Goal: Information Seeking & Learning: Check status

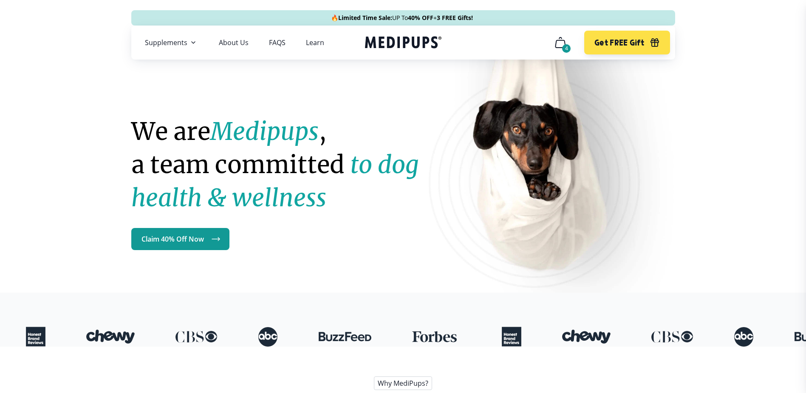
click at [561, 42] on icon "cart" at bounding box center [561, 43] width 14 height 14
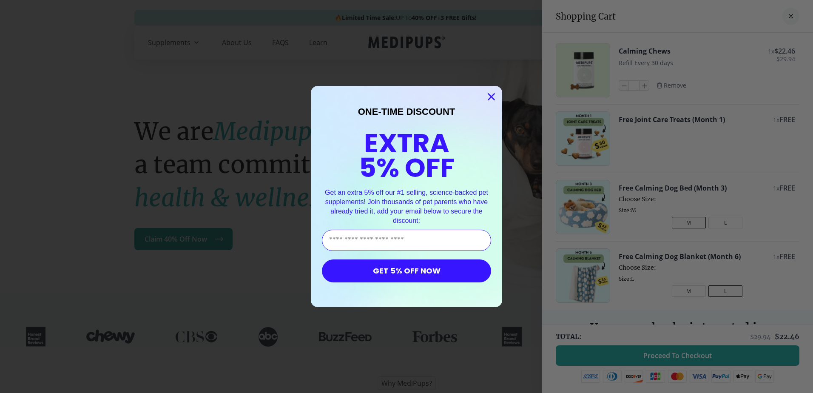
click at [488, 95] on icon "Close dialog" at bounding box center [491, 97] width 6 height 6
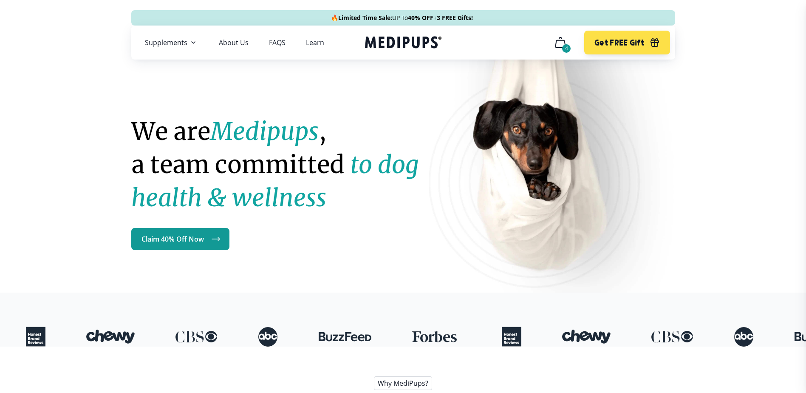
drag, startPoint x: 561, startPoint y: 44, endPoint x: 564, endPoint y: 46, distance: 4.4
click at [564, 46] on button "4" at bounding box center [560, 42] width 20 height 20
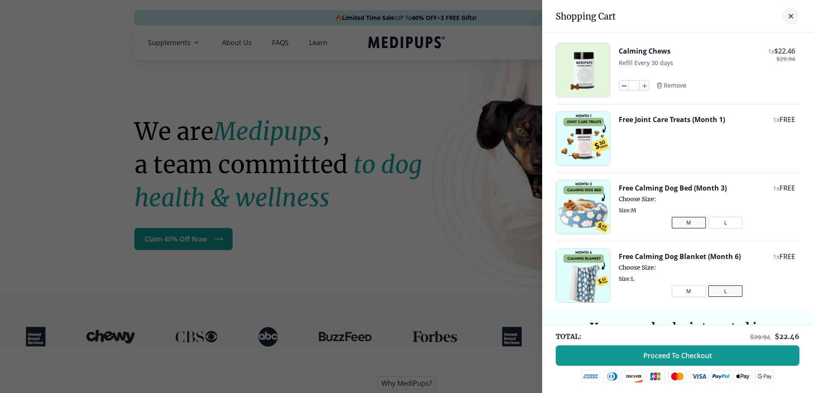
click at [619, 85] on icon "button" at bounding box center [623, 85] width 9 height 9
click at [666, 85] on span "Remove" at bounding box center [674, 86] width 23 height 8
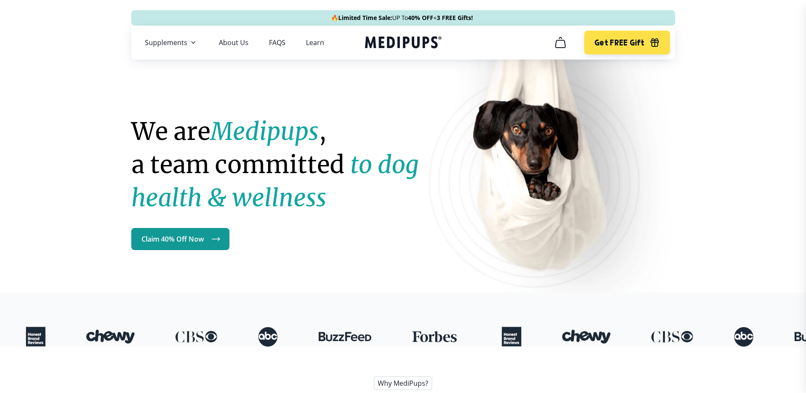
click at [558, 43] on icon "cart" at bounding box center [561, 43] width 14 height 14
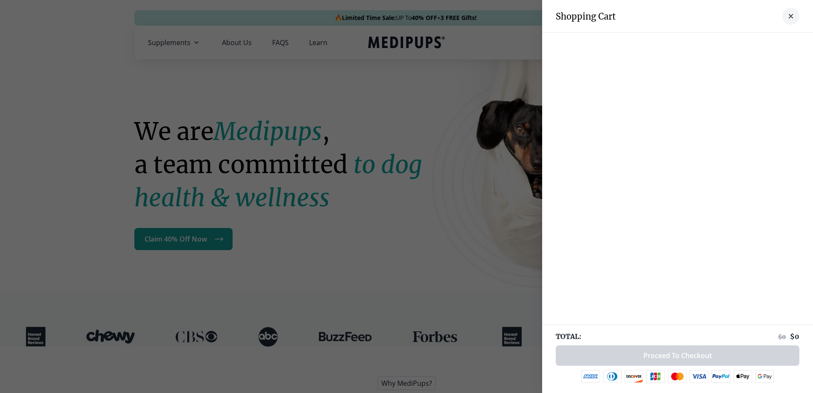
click at [788, 17] on icon "close-cart" at bounding box center [790, 16] width 4 height 4
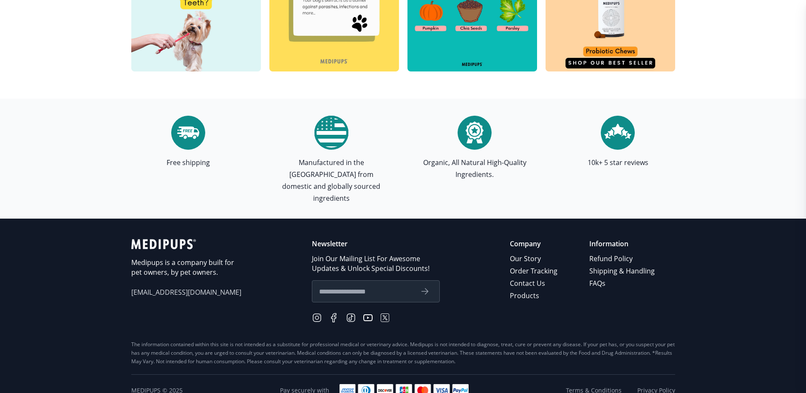
scroll to position [2428, 0]
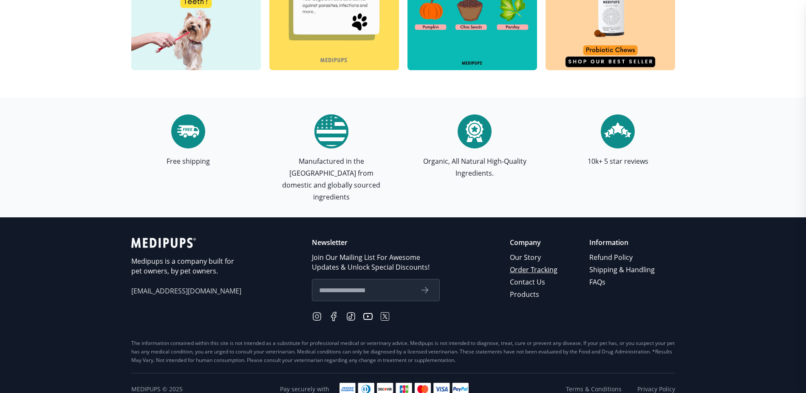
click at [531, 263] on link "Order Tracking" at bounding box center [534, 269] width 49 height 12
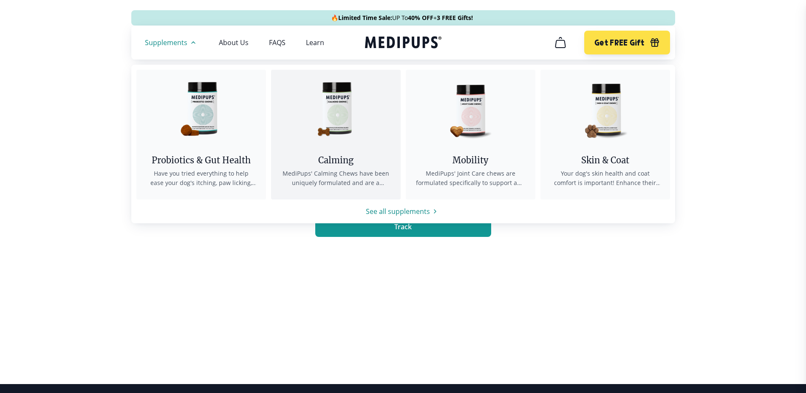
click at [334, 122] on img at bounding box center [335, 108] width 76 height 76
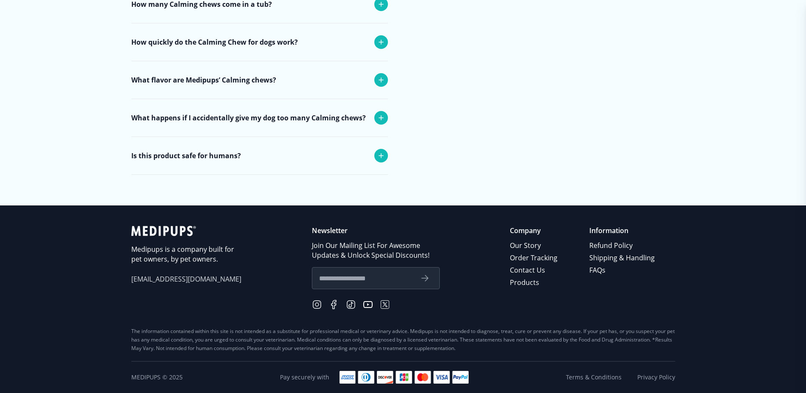
scroll to position [3492, 0]
click at [539, 271] on link "Contact Us" at bounding box center [534, 270] width 49 height 12
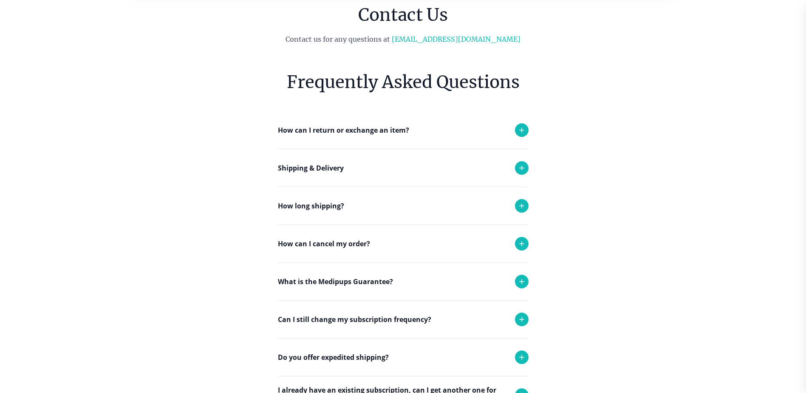
scroll to position [85, 0]
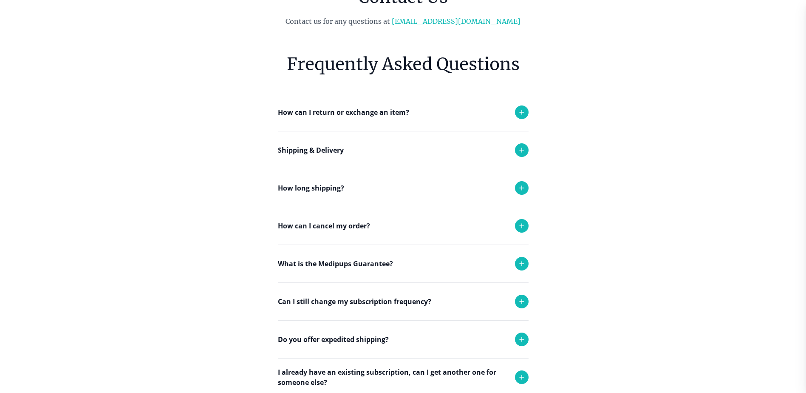
click at [524, 226] on icon at bounding box center [522, 226] width 10 height 10
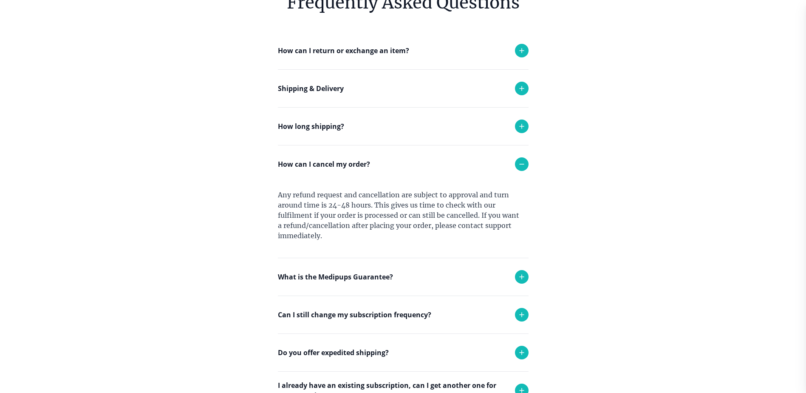
scroll to position [170, 0]
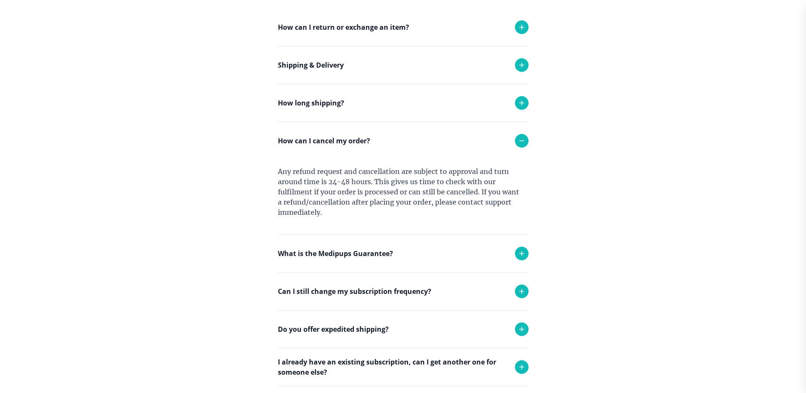
click at [521, 293] on icon at bounding box center [522, 291] width 10 height 10
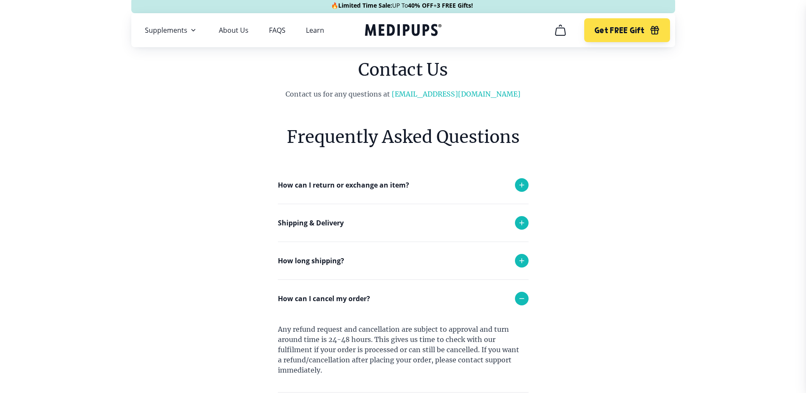
scroll to position [0, 0]
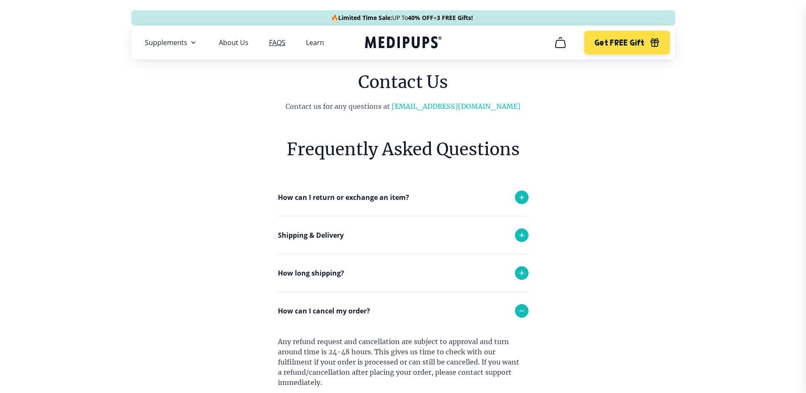
click at [277, 39] on link "FAQS" at bounding box center [277, 42] width 17 height 8
